Goal: Ask a question

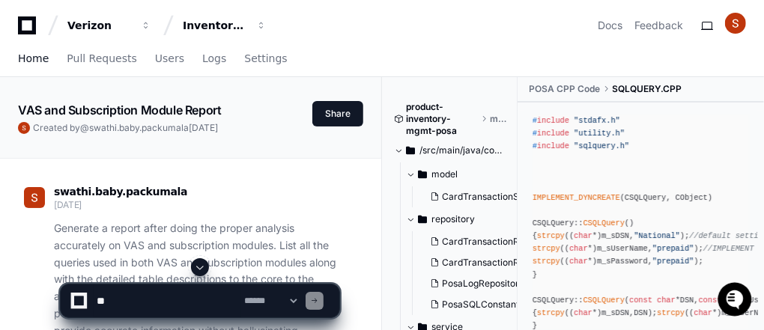
click at [25, 61] on span "Home" at bounding box center [33, 58] width 31 height 9
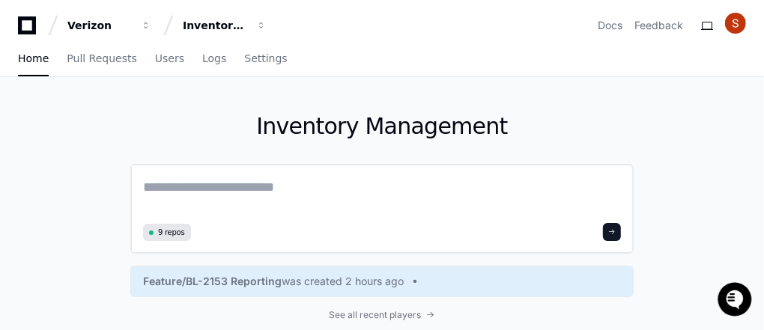
click at [212, 187] on textarea at bounding box center [382, 198] width 478 height 42
click at [407, 317] on span "See all recent players" at bounding box center [375, 315] width 92 height 12
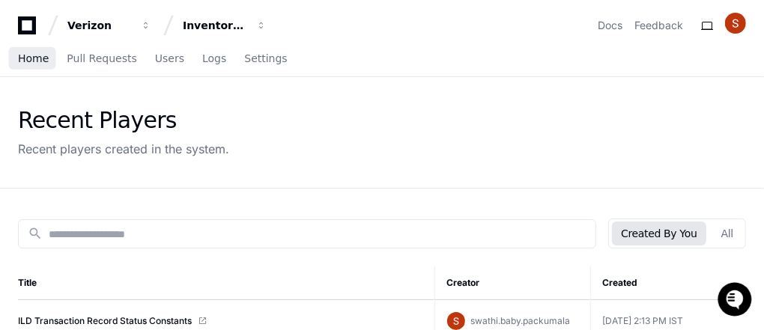
click at [25, 61] on span "Home" at bounding box center [33, 58] width 31 height 9
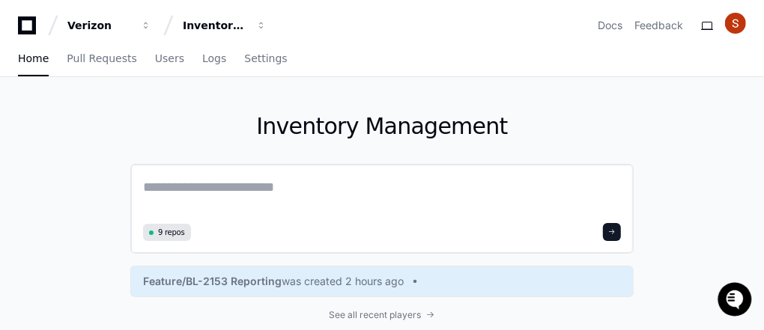
click at [182, 184] on textarea at bounding box center [382, 198] width 478 height 42
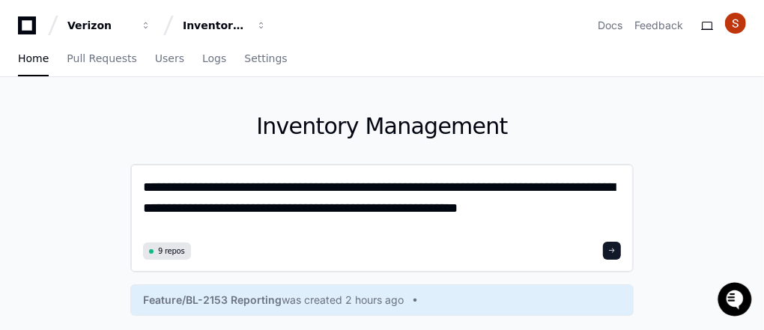
type textarea "**********"
click at [613, 247] on span at bounding box center [611, 250] width 7 height 7
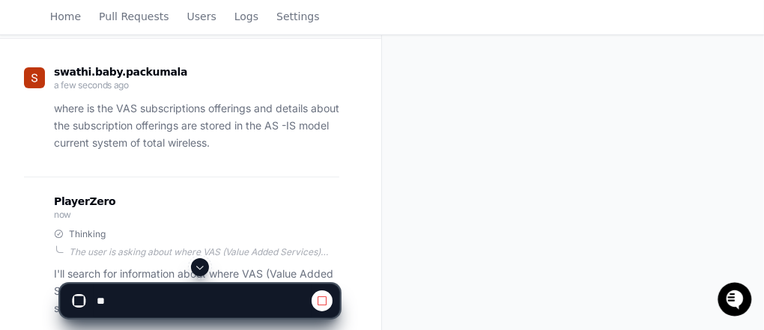
scroll to position [242, 0]
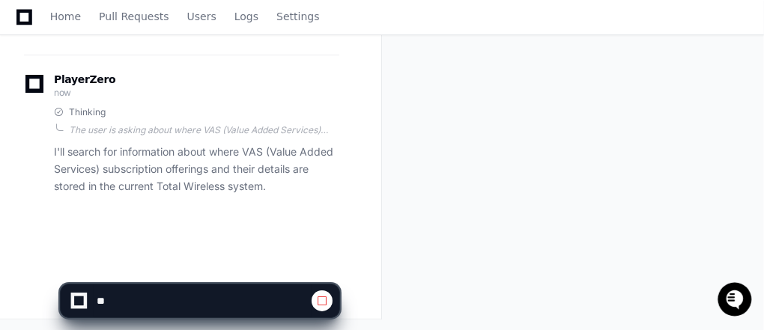
click at [487, 282] on div at bounding box center [473, 294] width 182 height 72
click at [158, 154] on p "I'll search for information about where VAS (Value Added Services) subscription…" at bounding box center [196, 169] width 285 height 51
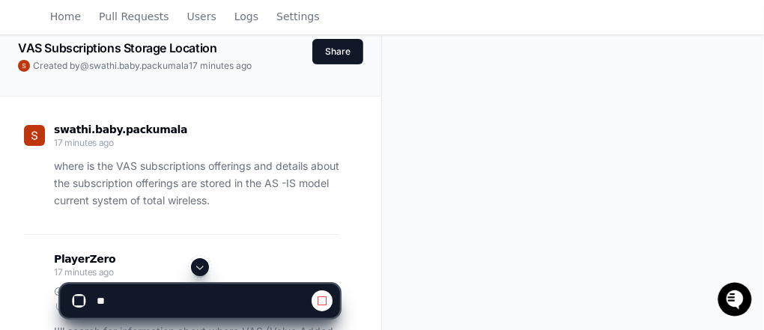
scroll to position [122, 0]
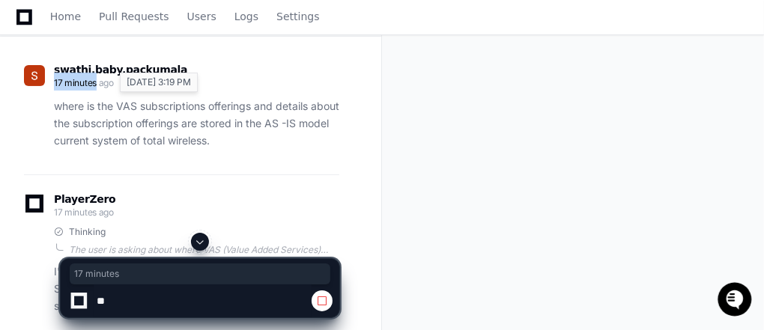
drag, startPoint x: 54, startPoint y: 82, endPoint x: 97, endPoint y: 82, distance: 43.4
click at [97, 82] on span "17 minutes ago" at bounding box center [84, 82] width 60 height 11
